Goal: Navigation & Orientation: Find specific page/section

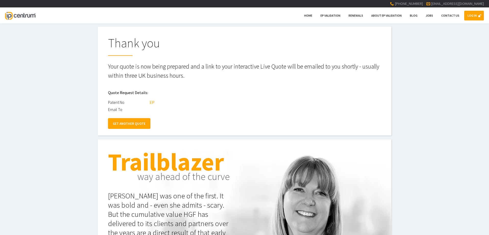
click at [469, 16] on link "LOG IN" at bounding box center [474, 16] width 20 height 10
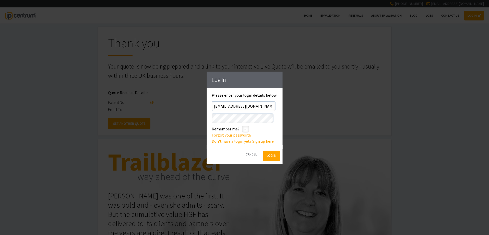
click at [277, 158] on button "Log In" at bounding box center [271, 155] width 17 height 10
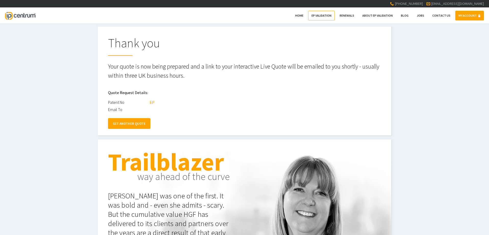
click at [322, 15] on span "EP Validation" at bounding box center [321, 16] width 20 height 4
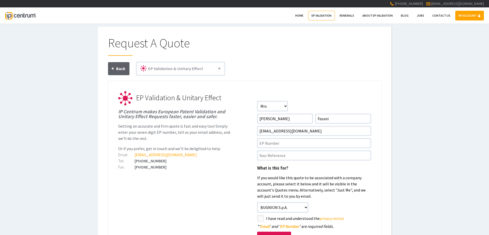
click at [324, 15] on span "EP Validation" at bounding box center [321, 16] width 20 height 4
